Goal: Information Seeking & Learning: Learn about a topic

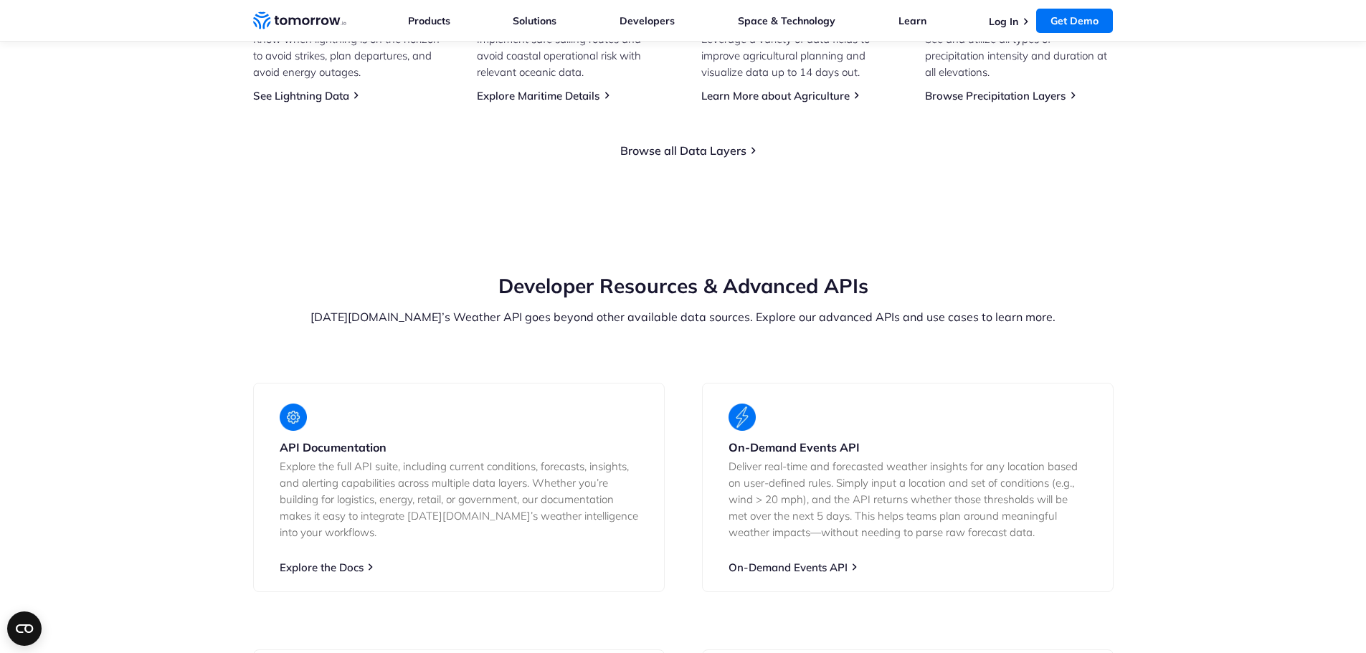
scroll to position [2510, 0]
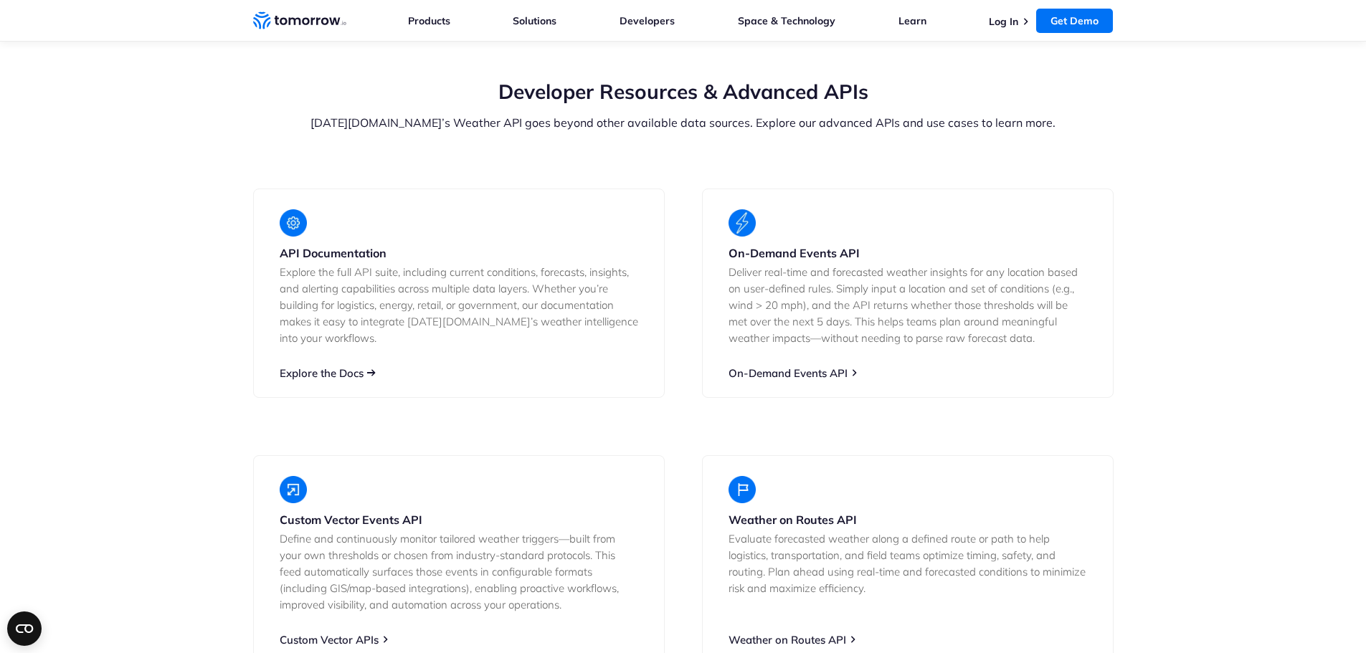
click at [325, 380] on link "Explore the Docs" at bounding box center [322, 373] width 84 height 14
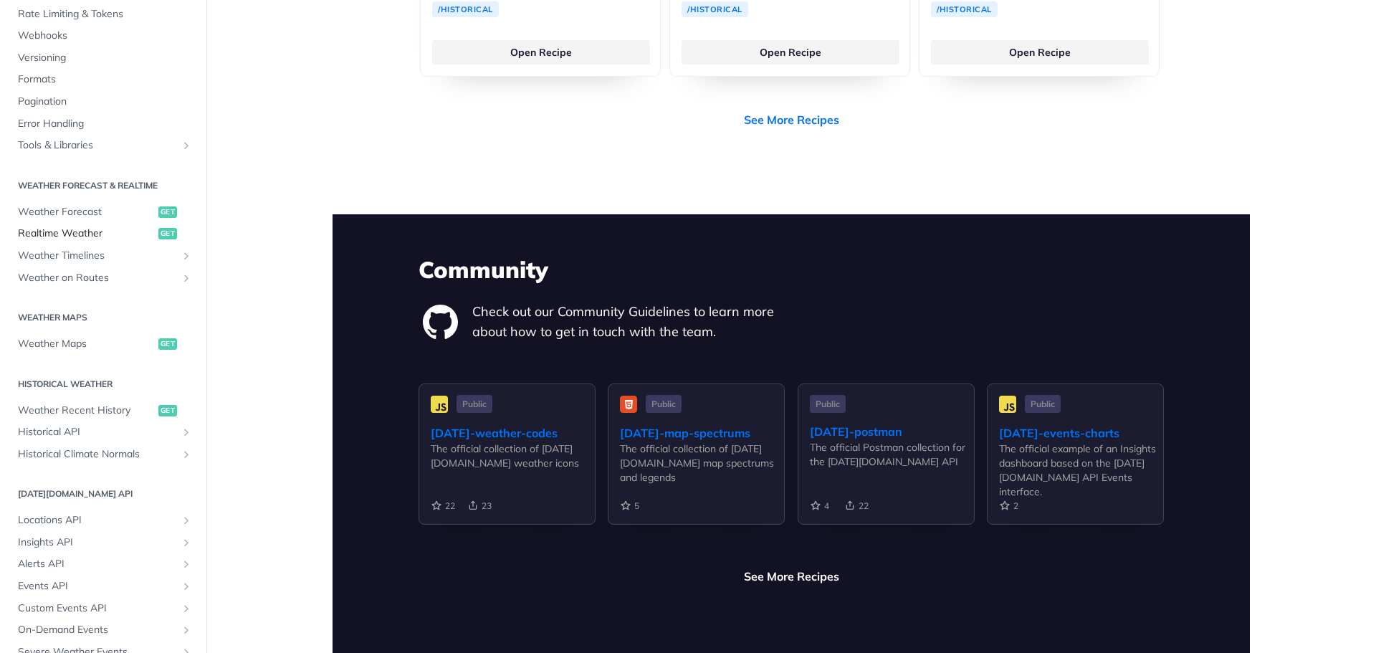
scroll to position [143, 0]
click at [75, 425] on link "Historical API" at bounding box center [103, 431] width 185 height 22
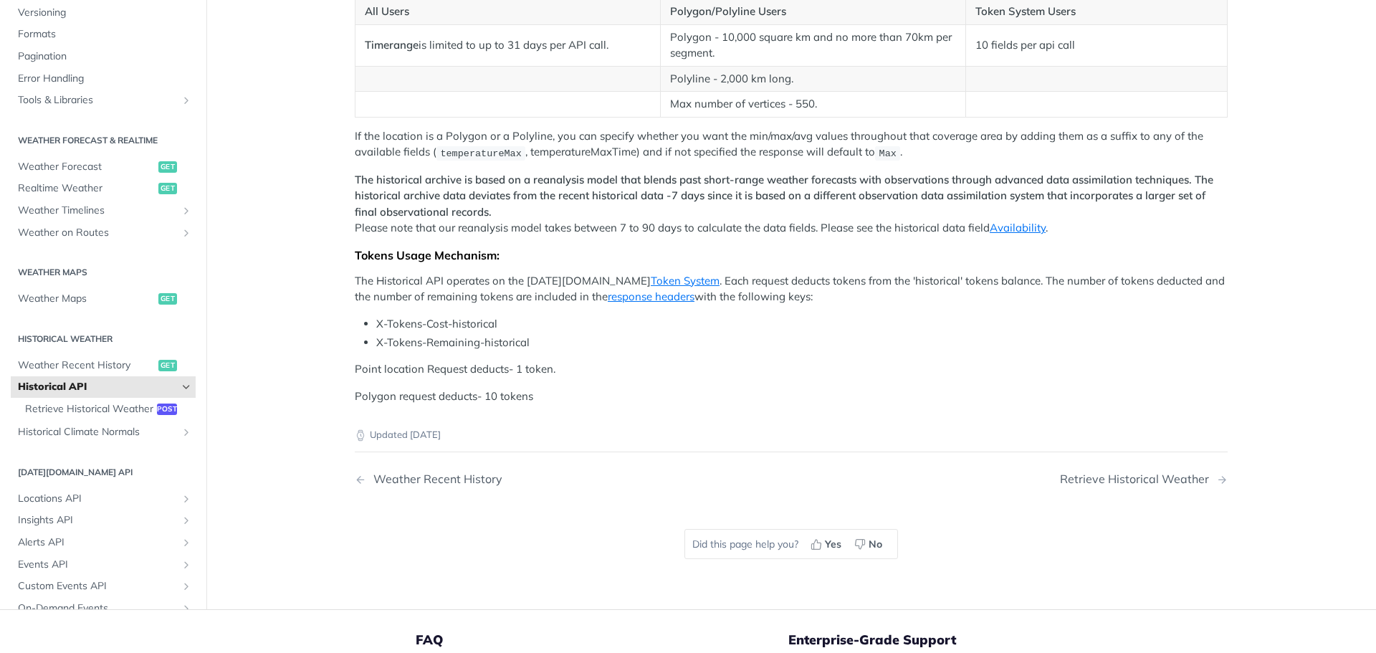
scroll to position [789, 0]
